Goal: Transaction & Acquisition: Purchase product/service

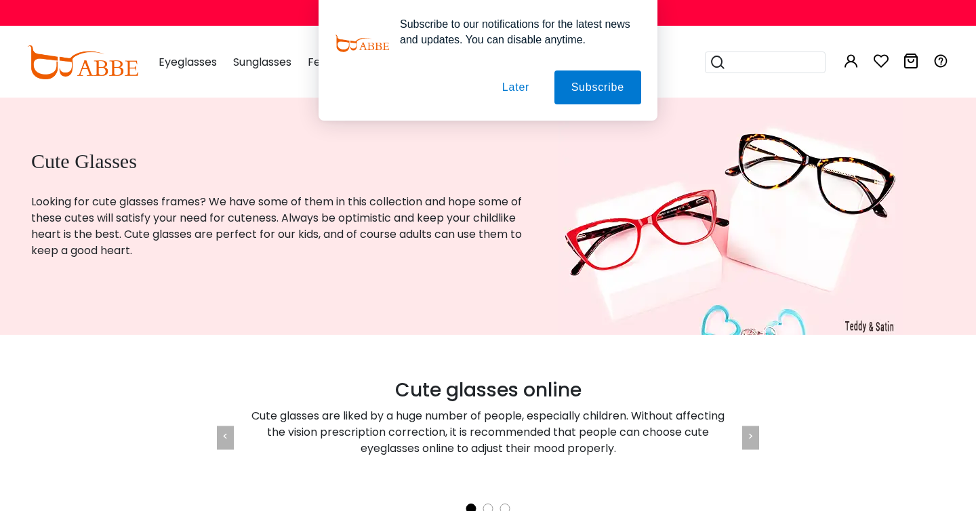
scroll to position [3, 0]
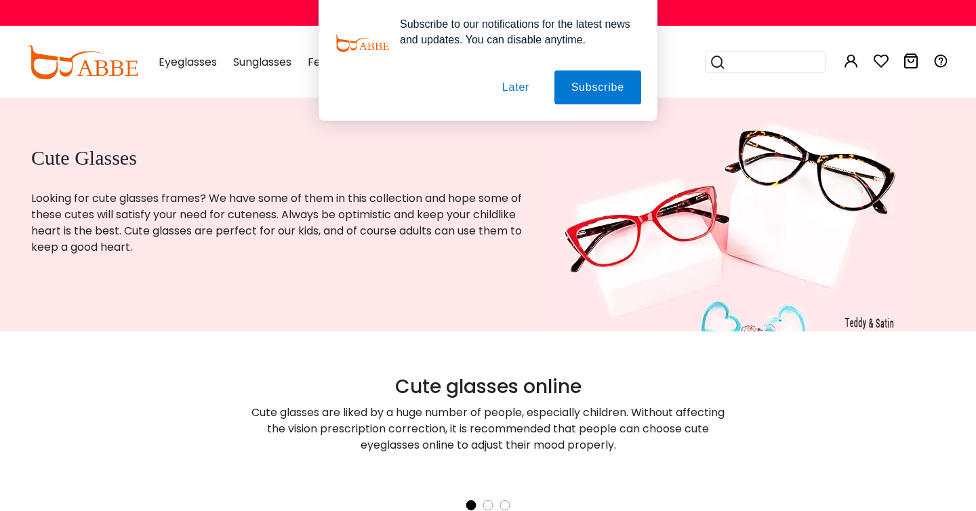
click at [536, 88] on button "Later" at bounding box center [515, 88] width 61 height 34
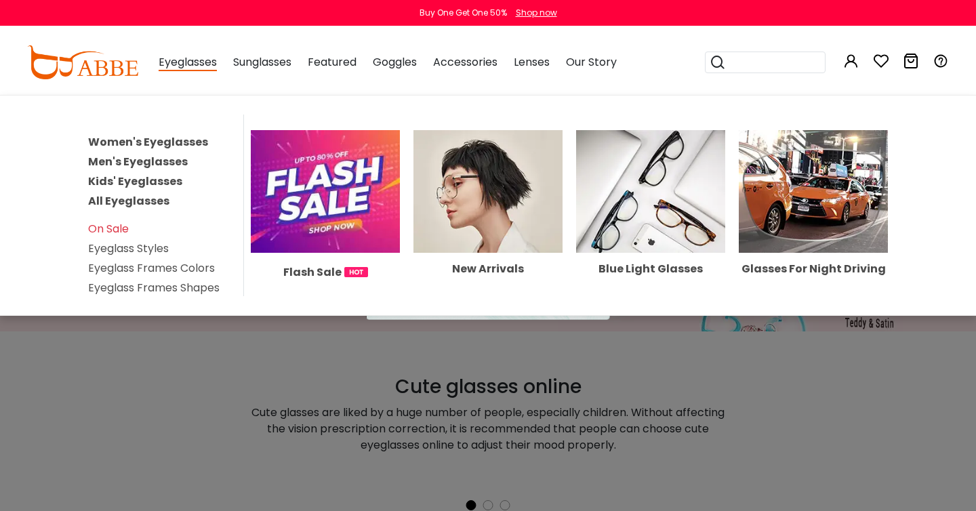
click at [188, 142] on link "Women's Eyeglasses" at bounding box center [148, 142] width 120 height 16
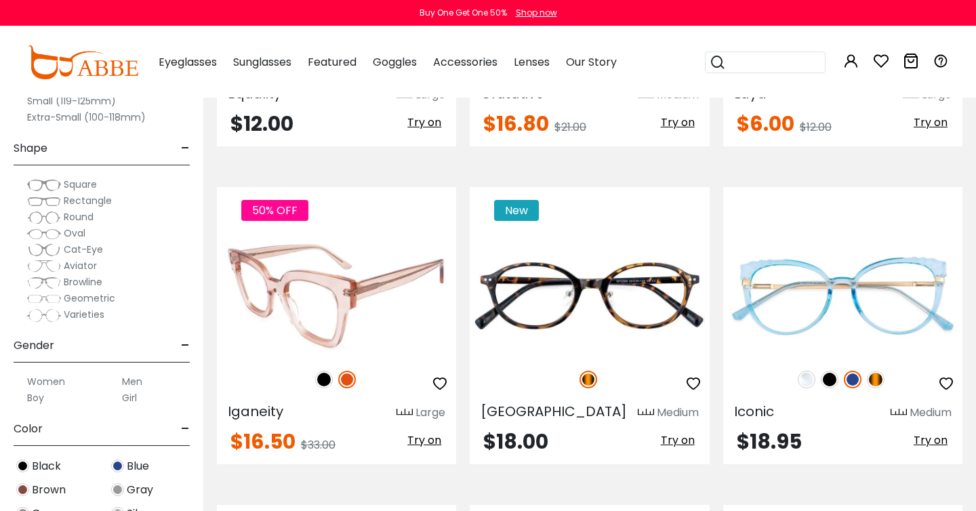
scroll to position [2124, 0]
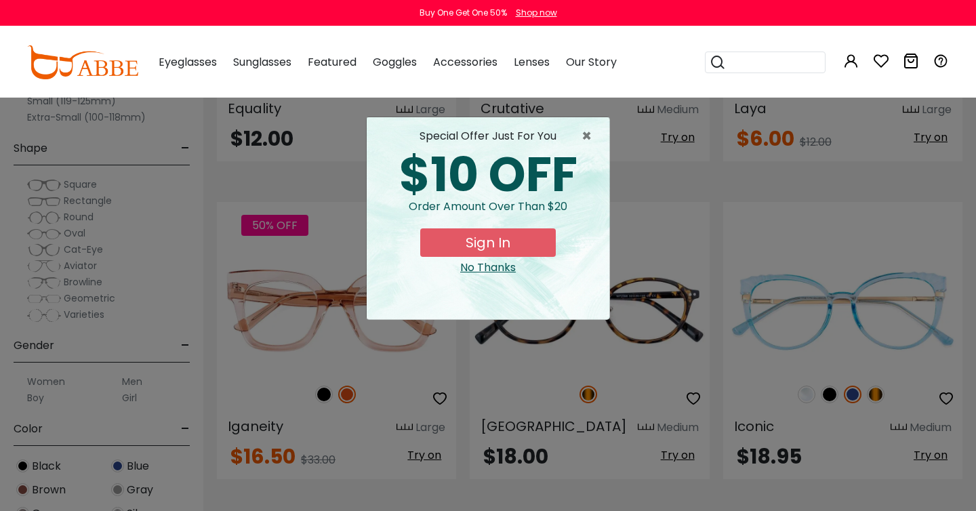
click at [492, 264] on div "No Thanks" at bounding box center [488, 268] width 221 height 16
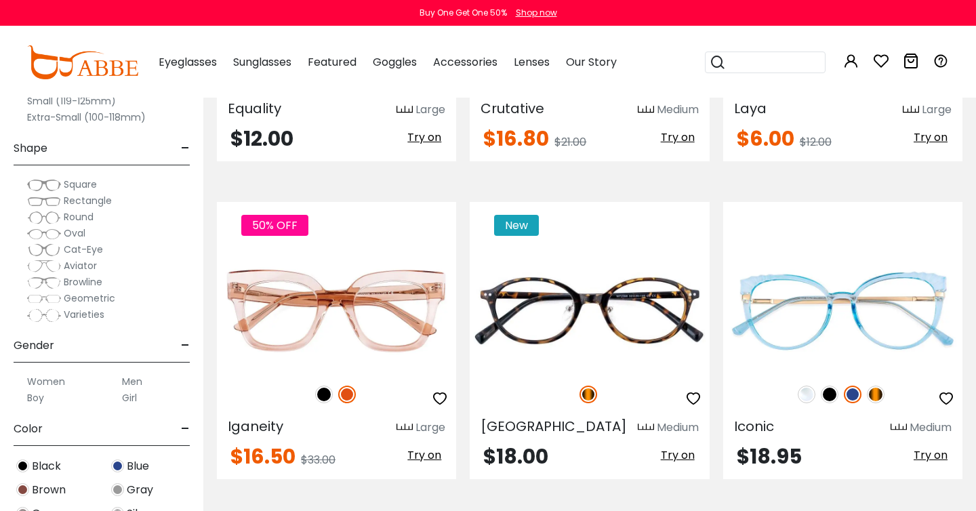
click at [85, 195] on span "Rectangle" at bounding box center [88, 201] width 48 height 14
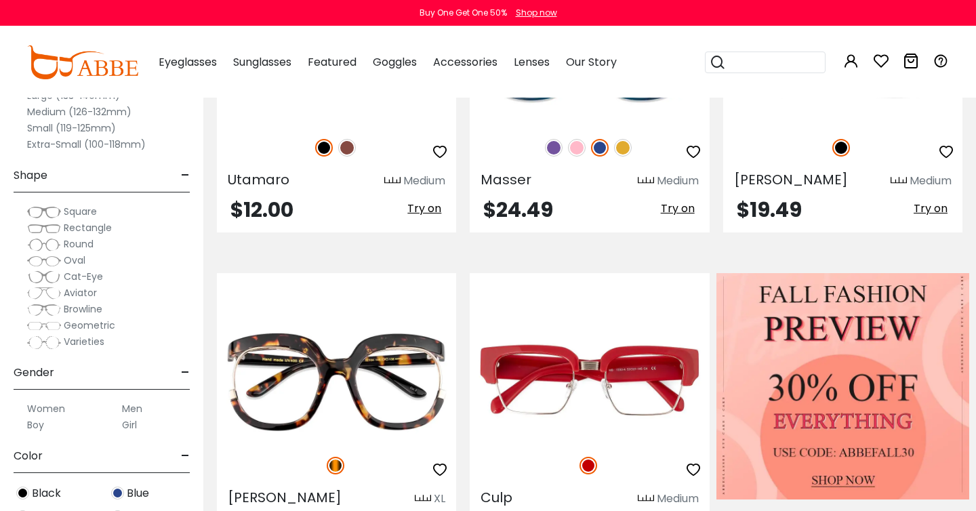
scroll to position [444, 0]
click at [77, 258] on span "Oval" at bounding box center [75, 261] width 22 height 14
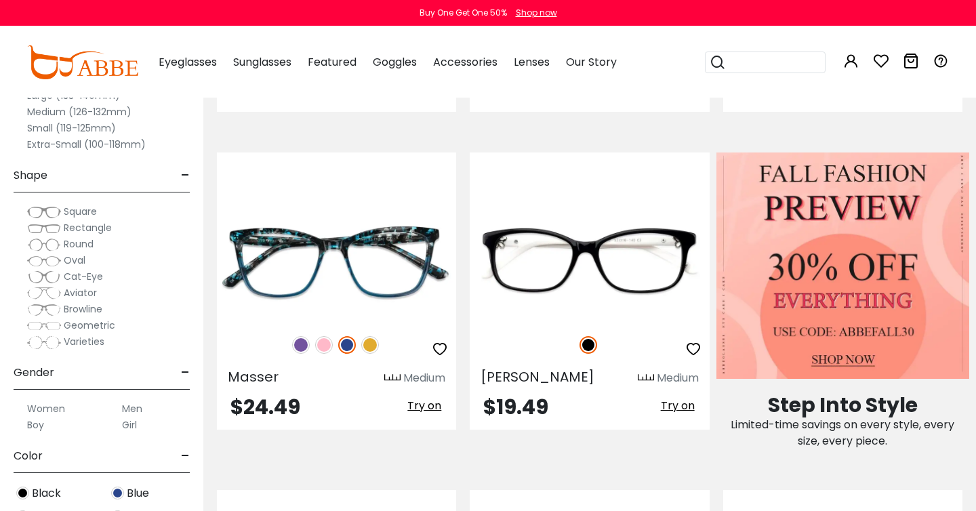
scroll to position [566, 0]
click at [89, 276] on span "Cat-Eye" at bounding box center [83, 277] width 39 height 14
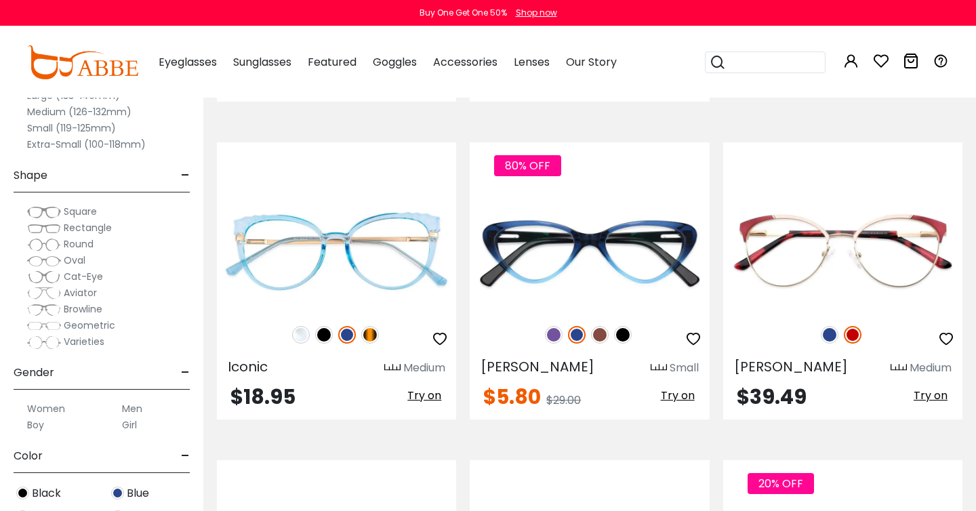
scroll to position [1550, 0]
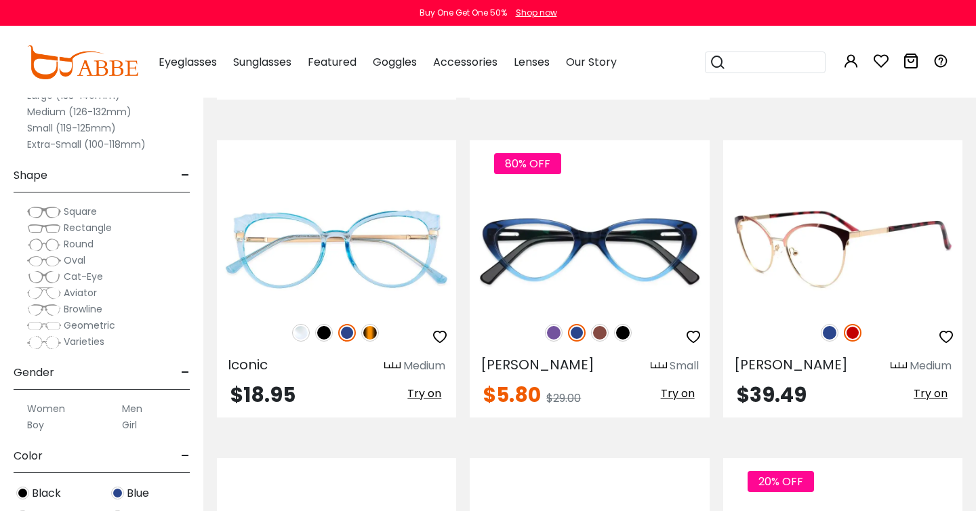
click at [832, 331] on img at bounding box center [830, 333] width 18 height 18
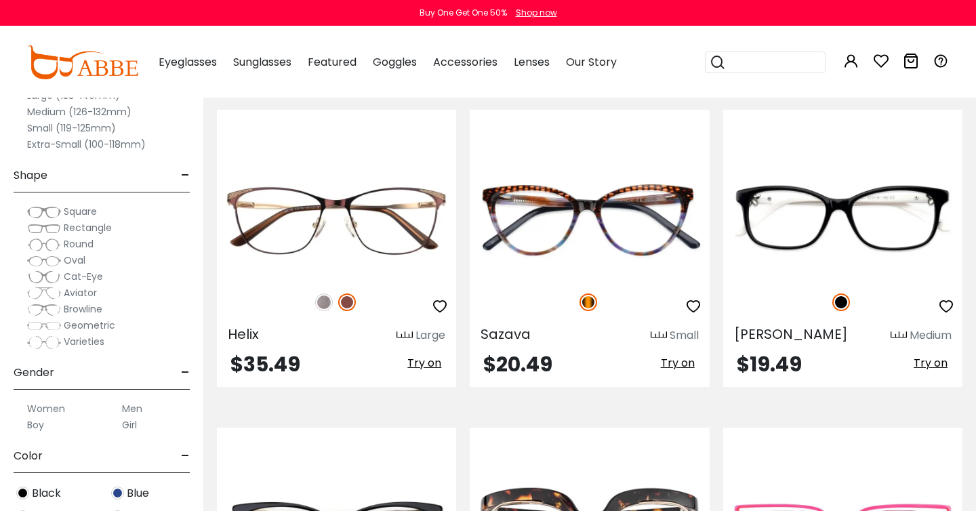
scroll to position [2536, 0]
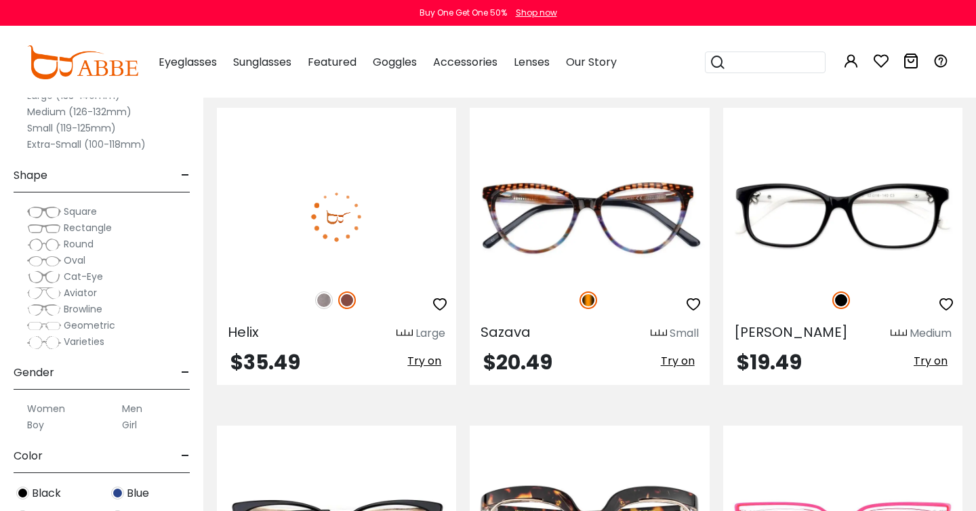
click at [328, 298] on img at bounding box center [324, 301] width 18 height 18
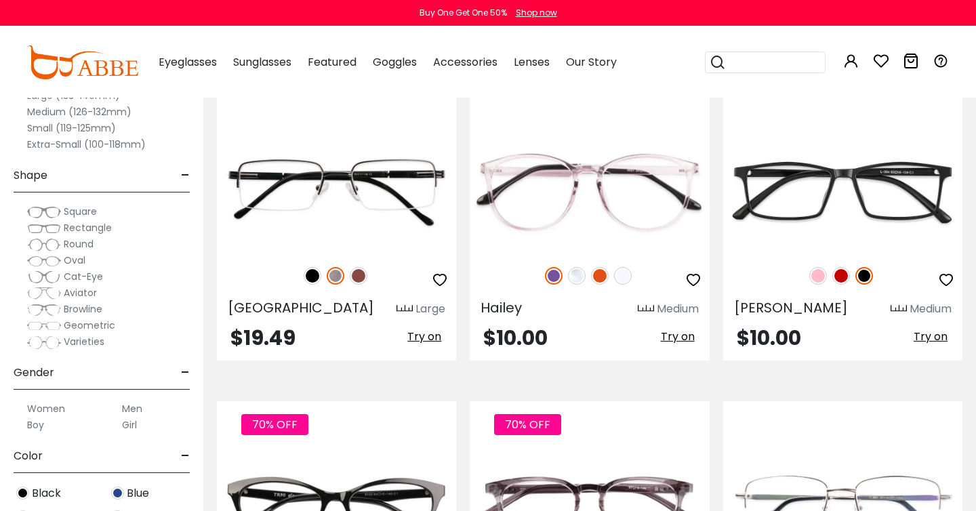
scroll to position [5763, 0]
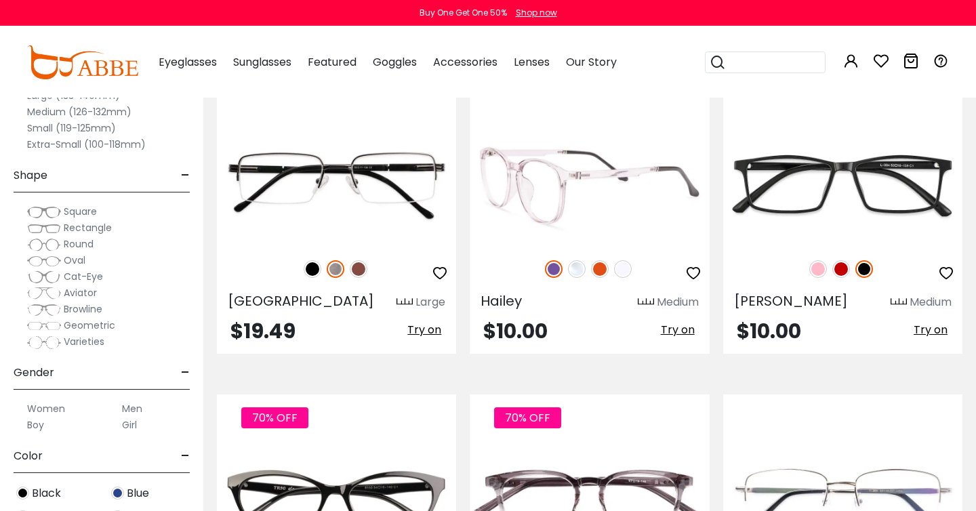
click at [623, 260] on img at bounding box center [623, 269] width 18 height 18
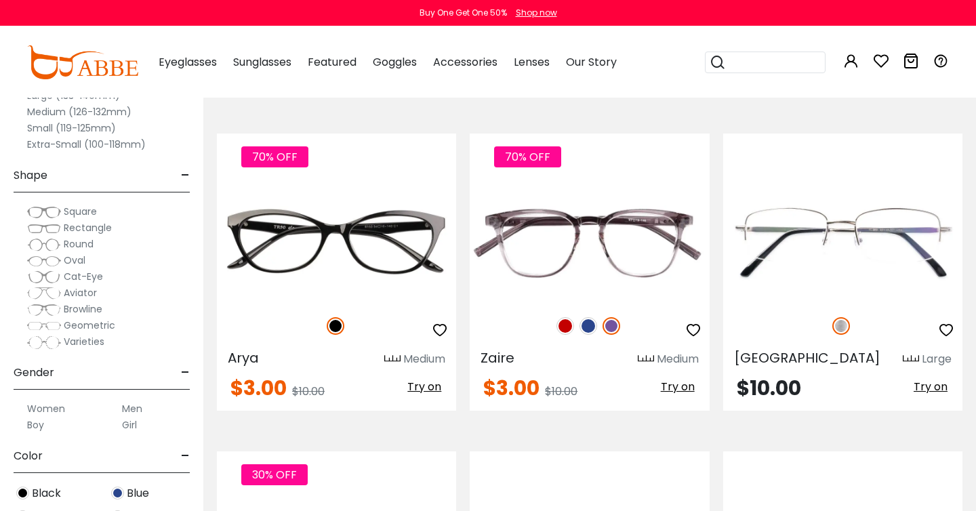
scroll to position [6025, 0]
